Goal: Obtain resource: Download file/media

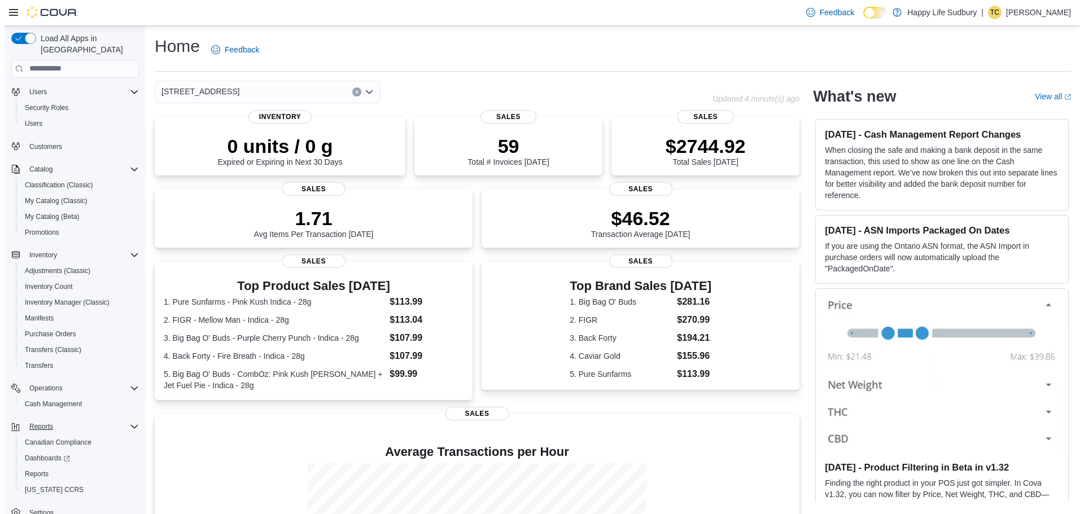
scroll to position [37, 0]
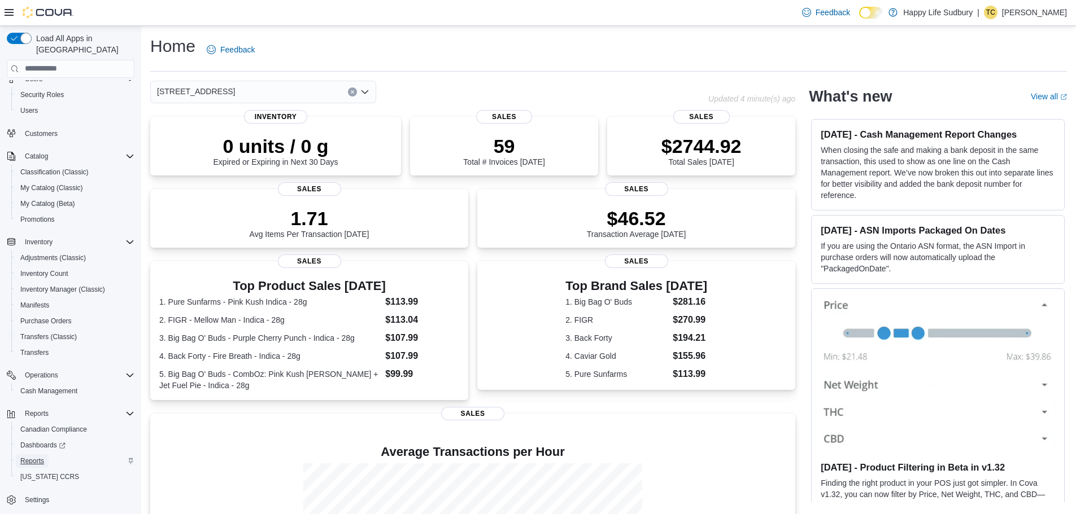
click at [40, 457] on span "Reports" at bounding box center [32, 461] width 24 height 9
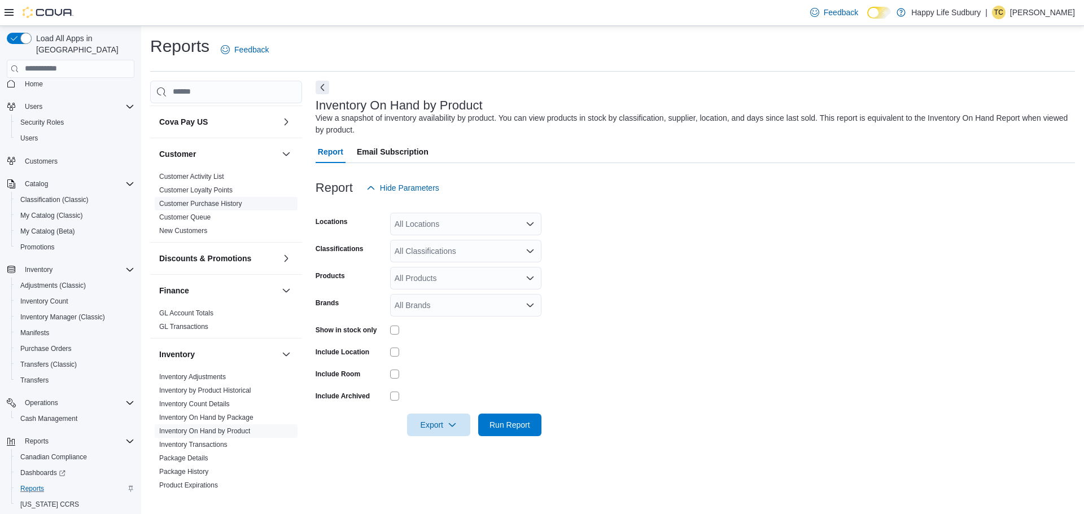
scroll to position [282, 0]
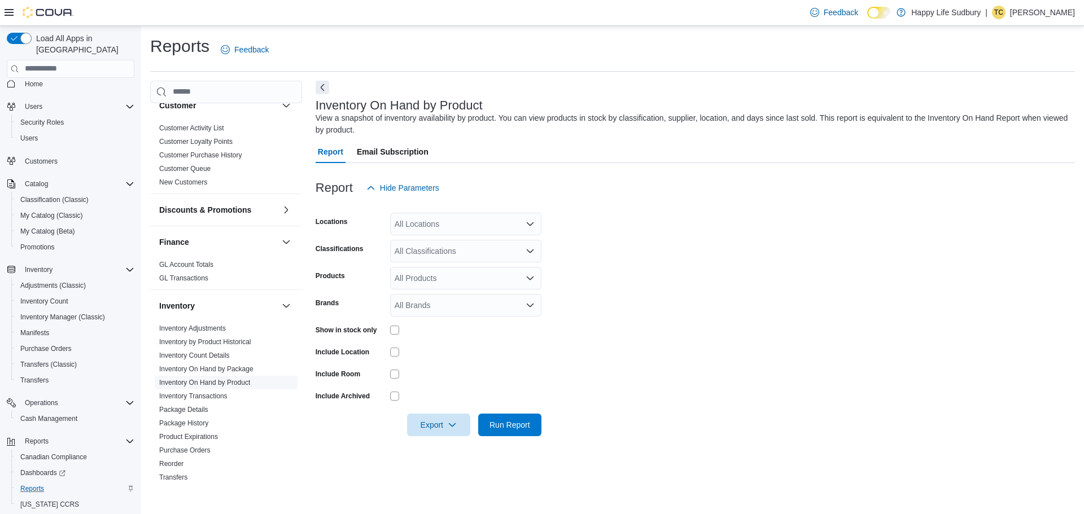
click at [235, 379] on link "Inventory On Hand by Product" at bounding box center [204, 383] width 91 height 8
click at [466, 222] on div "All Locations" at bounding box center [465, 224] width 151 height 23
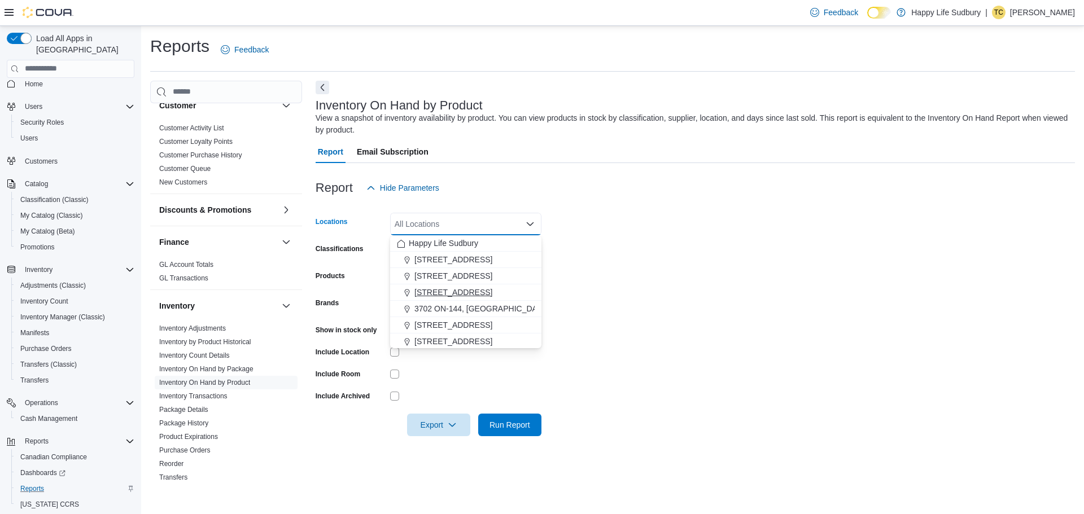
click at [484, 293] on span "[STREET_ADDRESS]" at bounding box center [453, 292] width 78 height 11
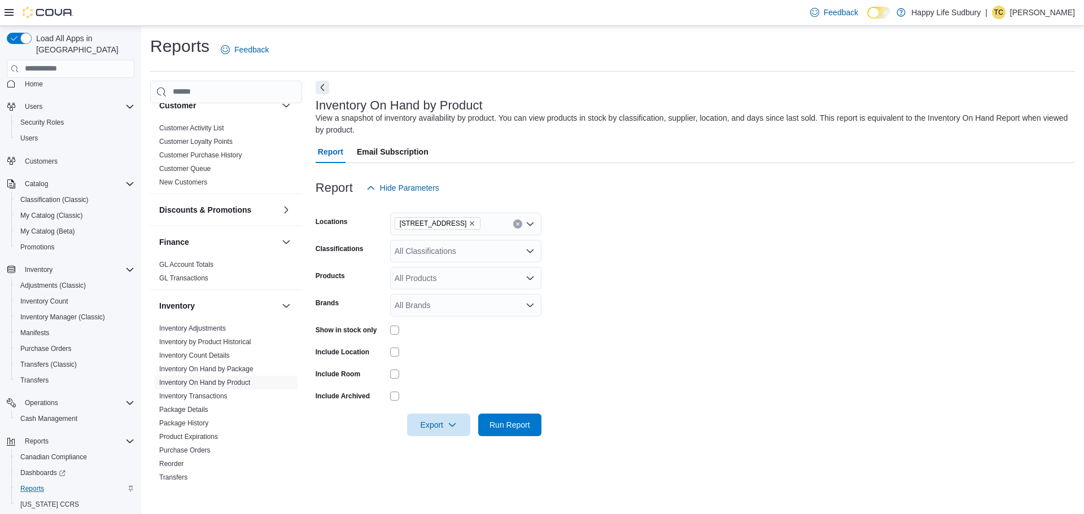
click at [701, 279] on form "Locations [STREET_ADDRESS] Classifications All Classifications Products All Pro…" at bounding box center [696, 317] width 760 height 237
click at [437, 254] on div "All Classifications" at bounding box center [465, 251] width 151 height 23
click at [424, 304] on span "Flower" at bounding box center [426, 304] width 24 height 11
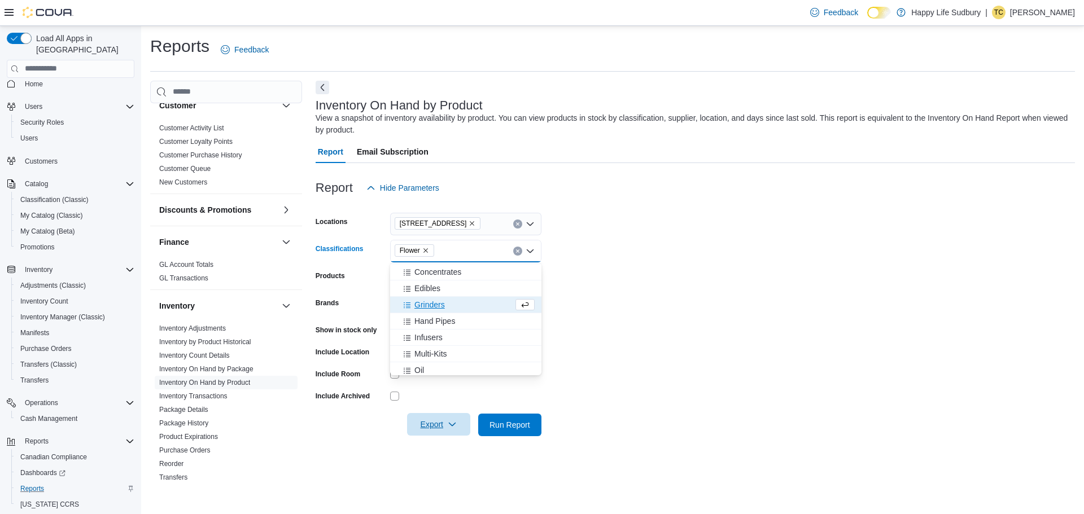
click at [441, 423] on span "Export" at bounding box center [439, 424] width 50 height 23
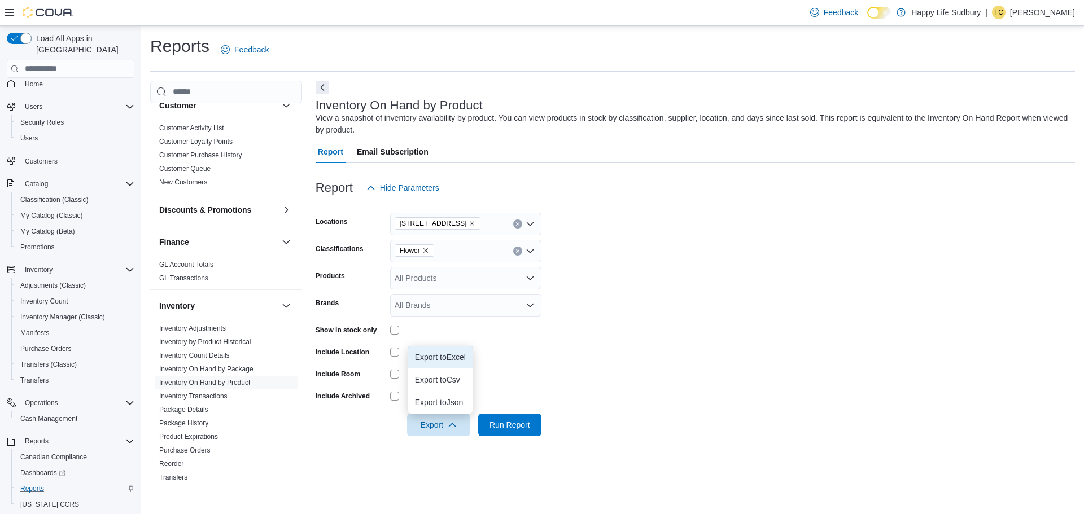
click at [445, 351] on button "Export to Excel" at bounding box center [440, 357] width 64 height 23
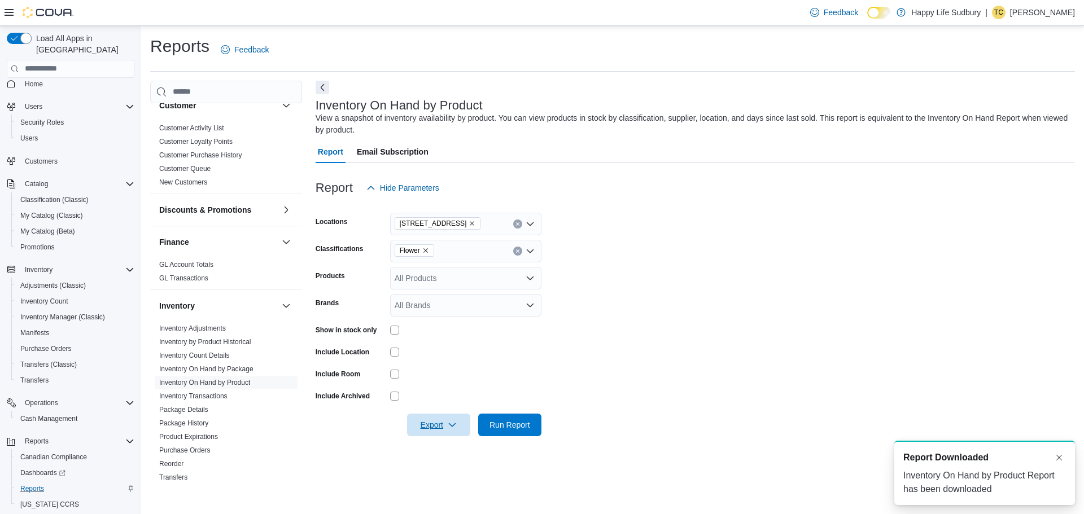
scroll to position [0, 0]
